Goal: Information Seeking & Learning: Learn about a topic

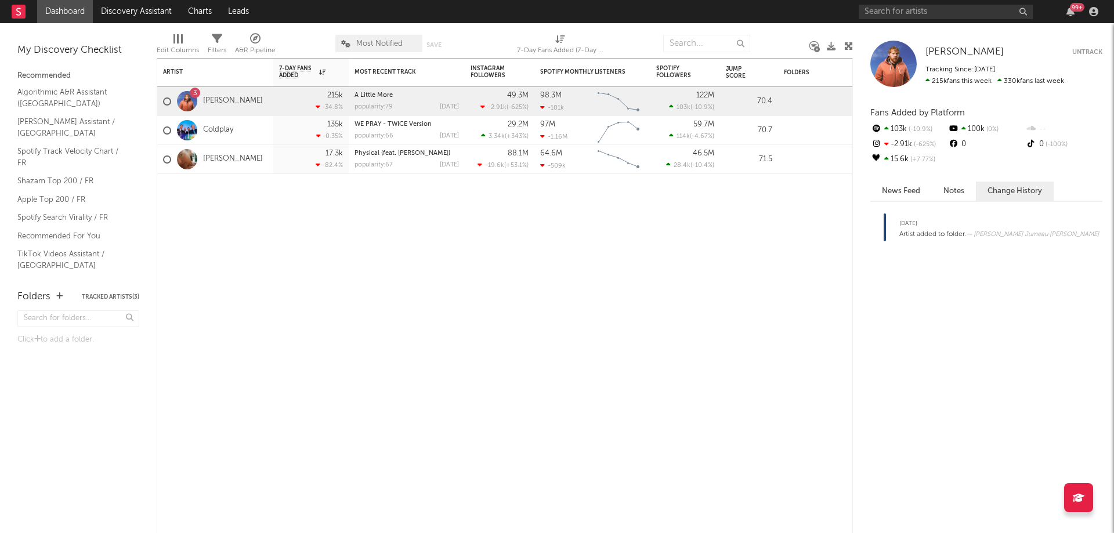
click at [1053, 16] on div "99 +" at bounding box center [981, 11] width 244 height 23
click at [946, 14] on input "text" at bounding box center [946, 12] width 174 height 15
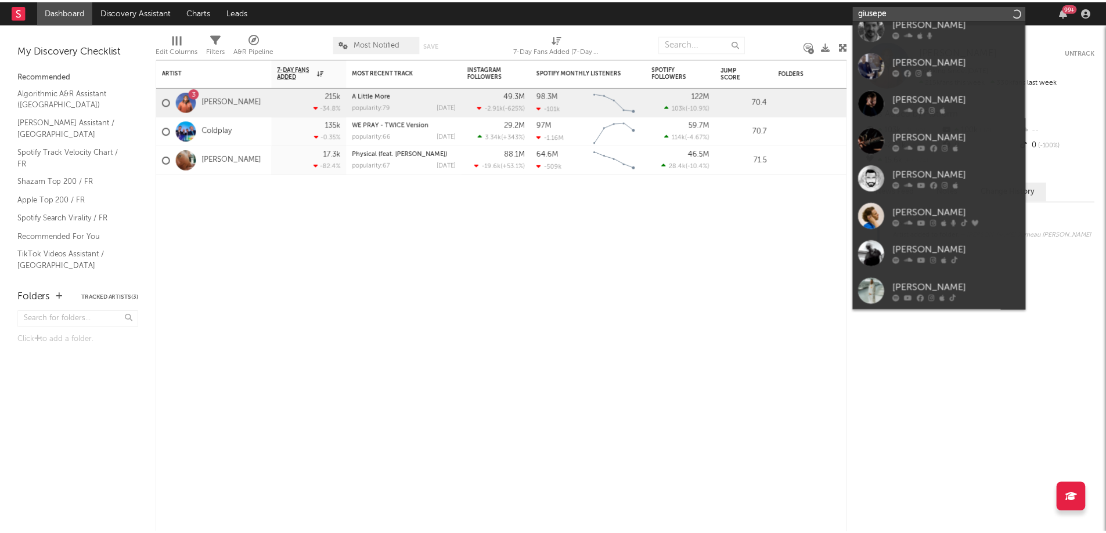
scroll to position [200, 0]
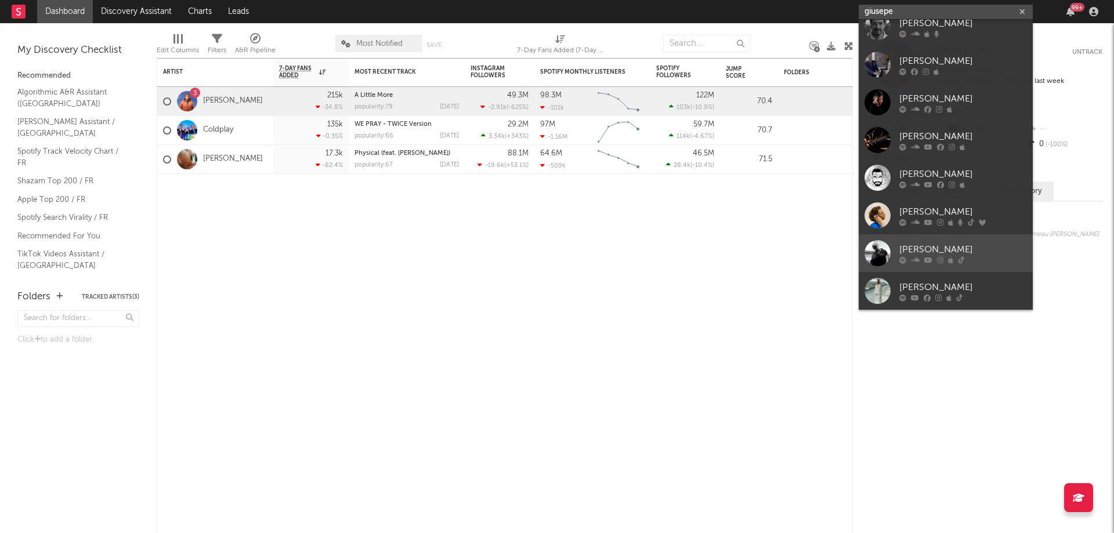
type input "giusepe"
click at [868, 247] on div at bounding box center [878, 253] width 26 height 26
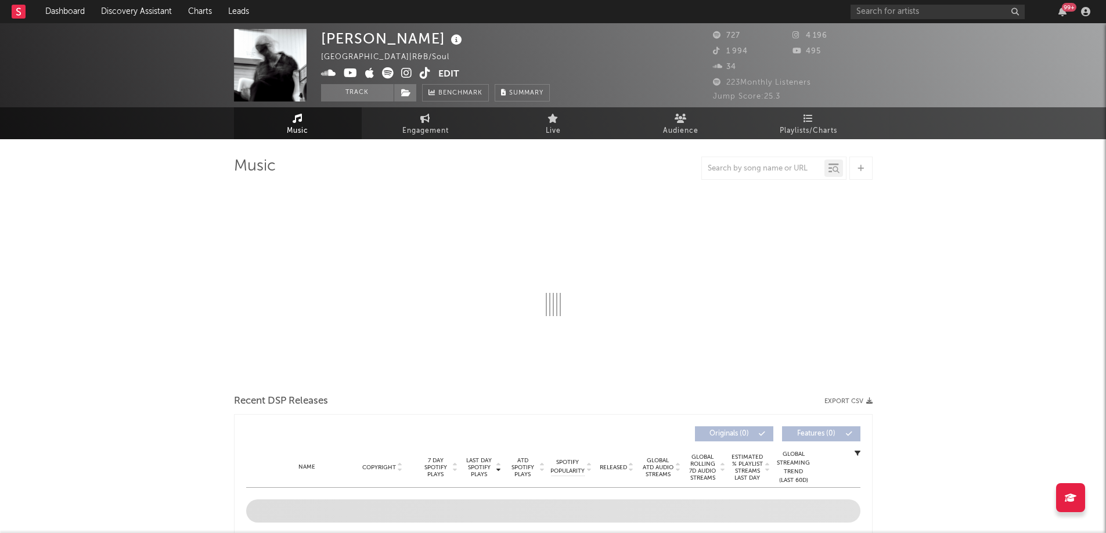
select select "1w"
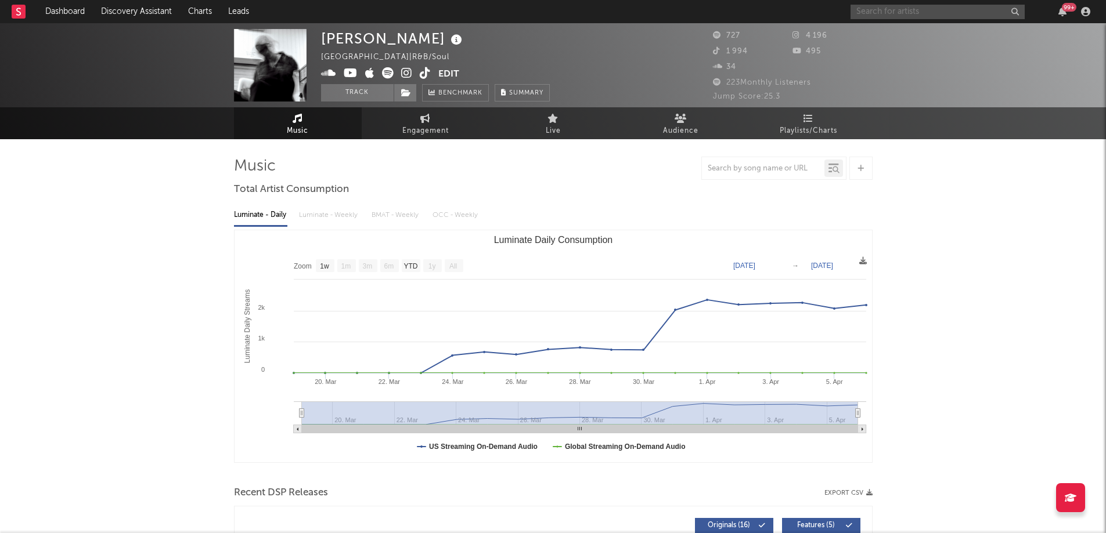
click at [920, 10] on input "text" at bounding box center [937, 12] width 174 height 15
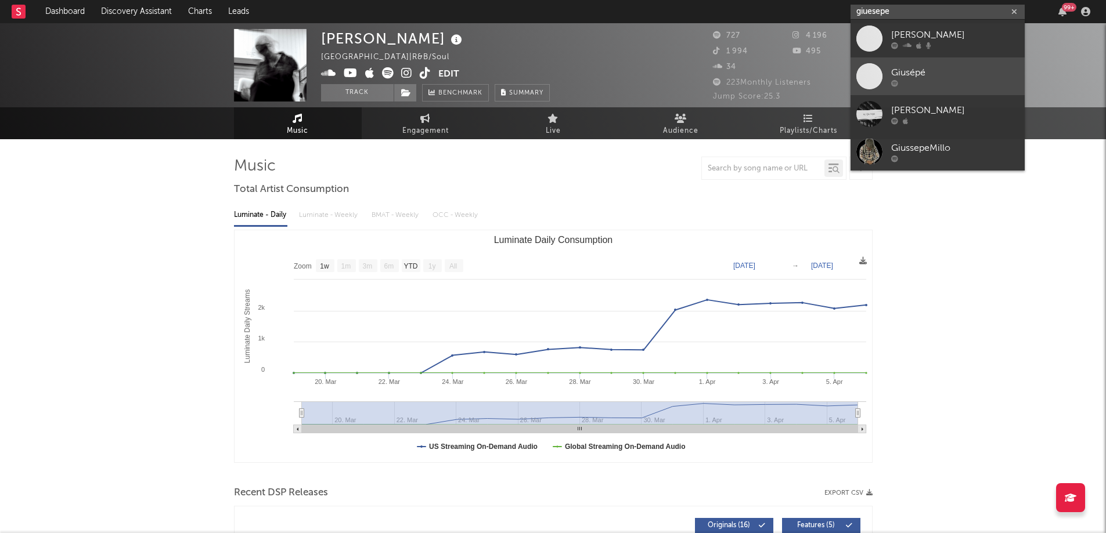
type input "giuesepe"
click at [883, 71] on link "Giusépé" at bounding box center [937, 76] width 174 height 38
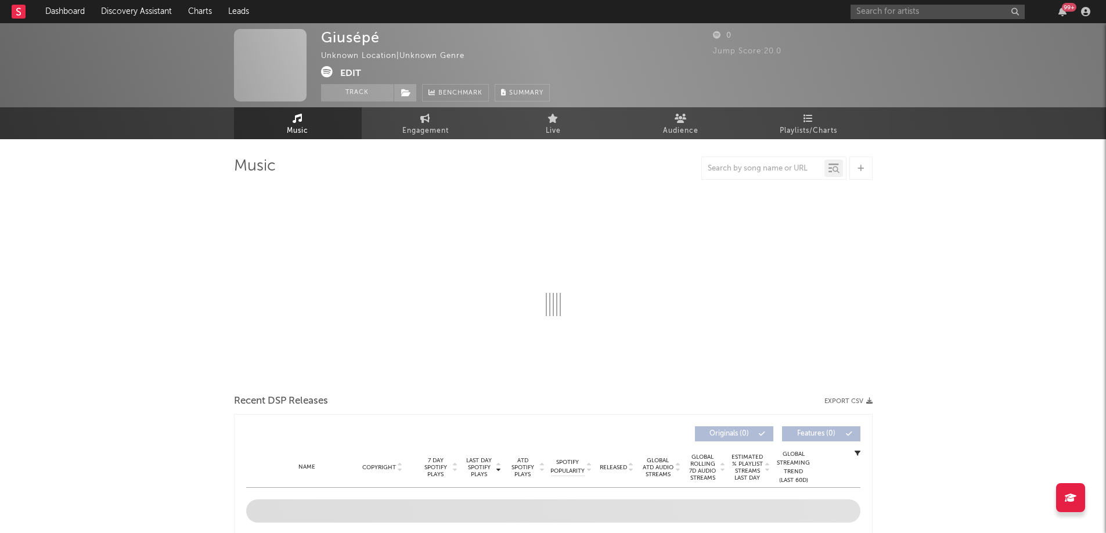
select select "1w"
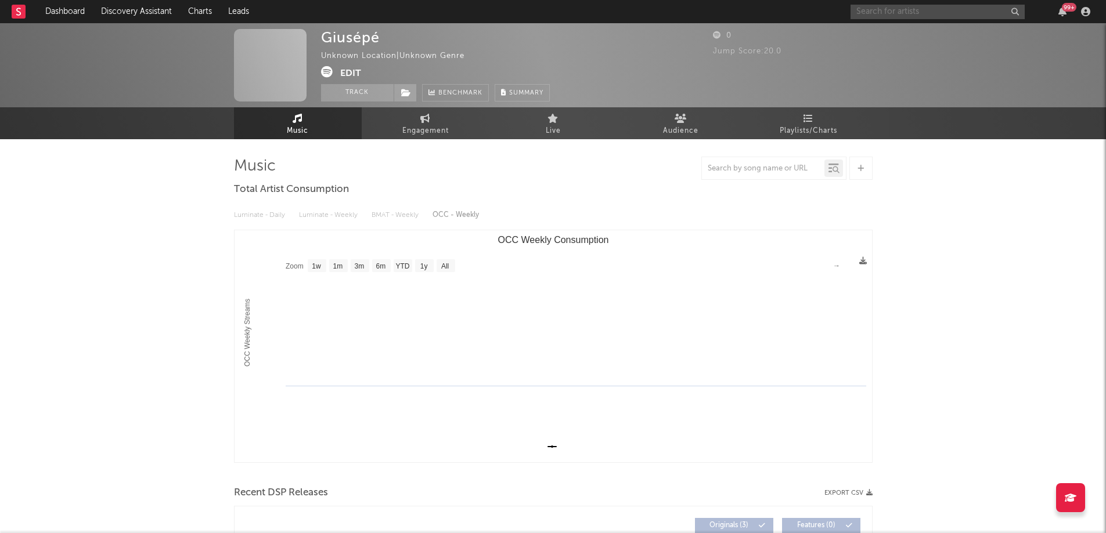
click at [875, 5] on input "text" at bounding box center [937, 12] width 174 height 15
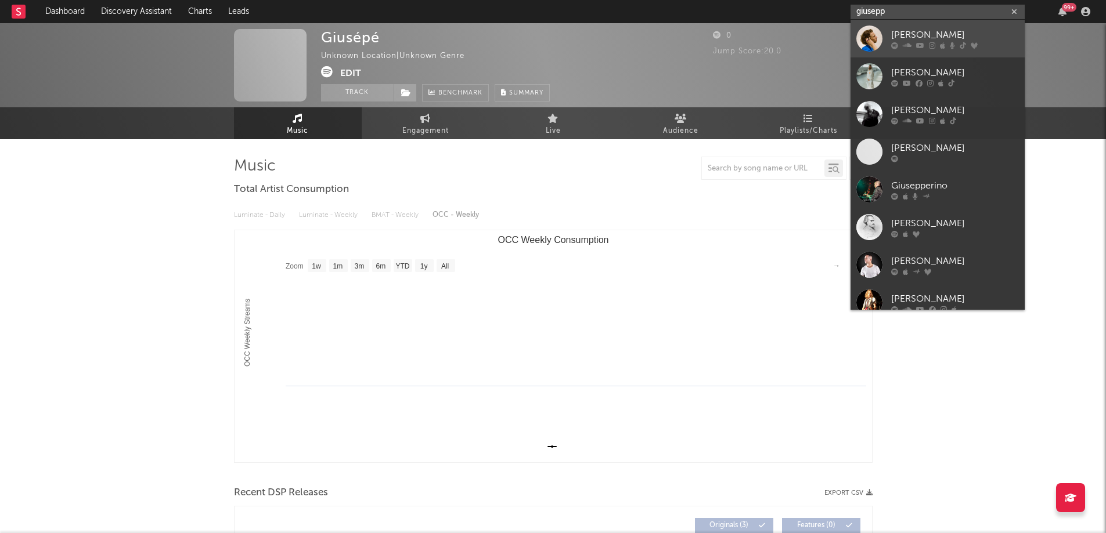
type input "giusepp"
click at [879, 30] on div at bounding box center [869, 39] width 26 height 26
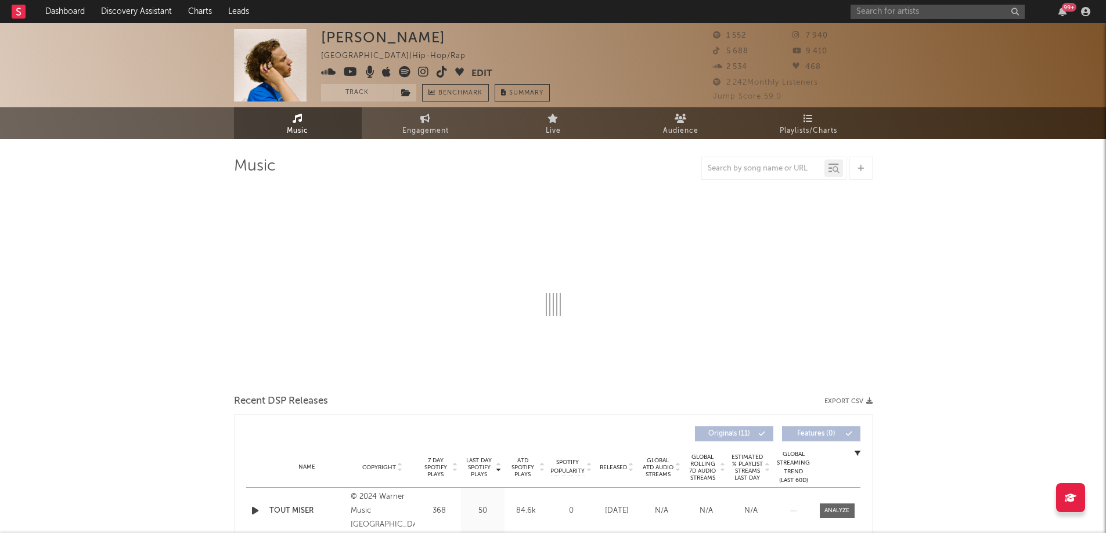
select select "1w"
